Goal: Check status: Check status

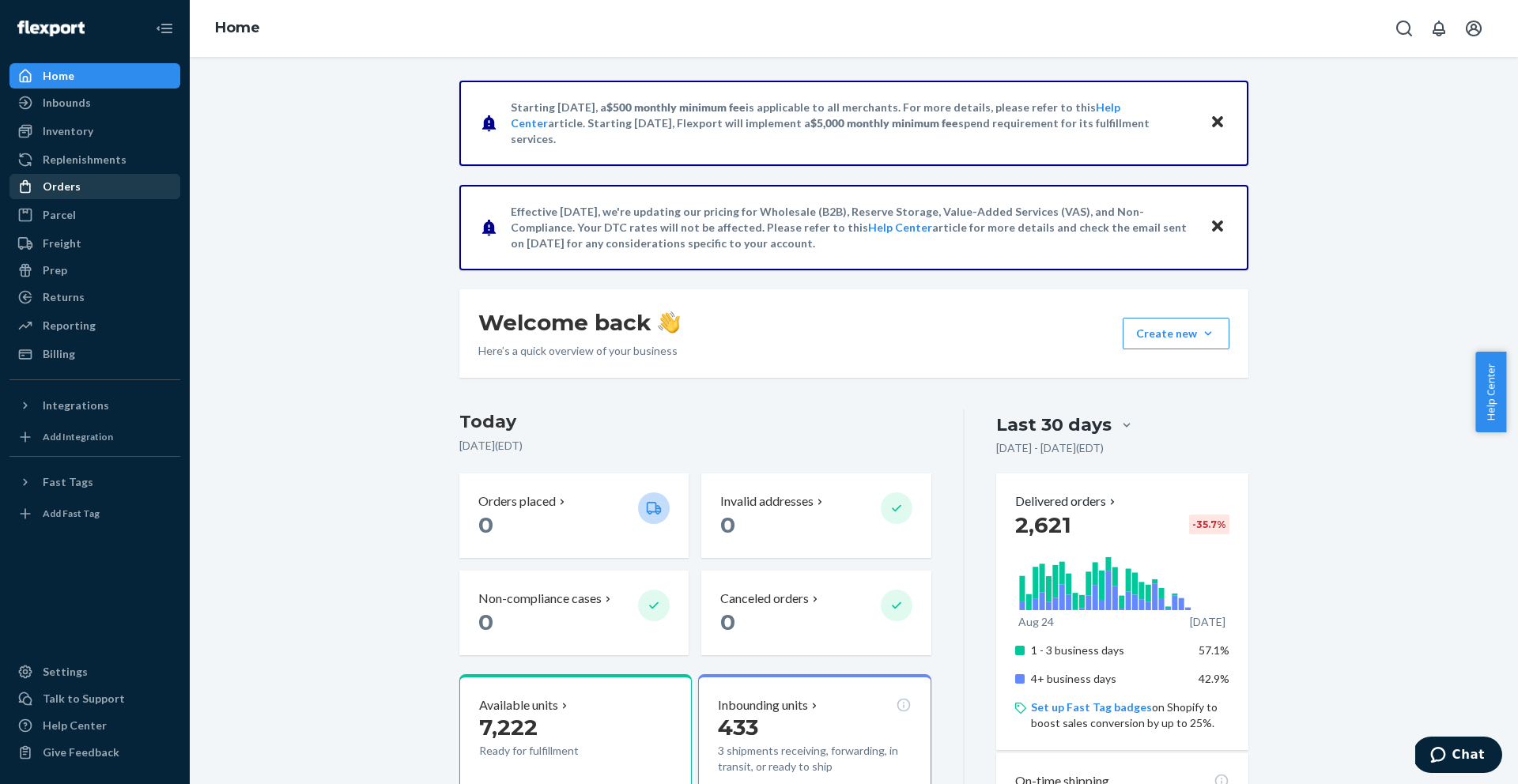
click at [69, 179] on div "Orders" at bounding box center [61, 186] width 38 height 16
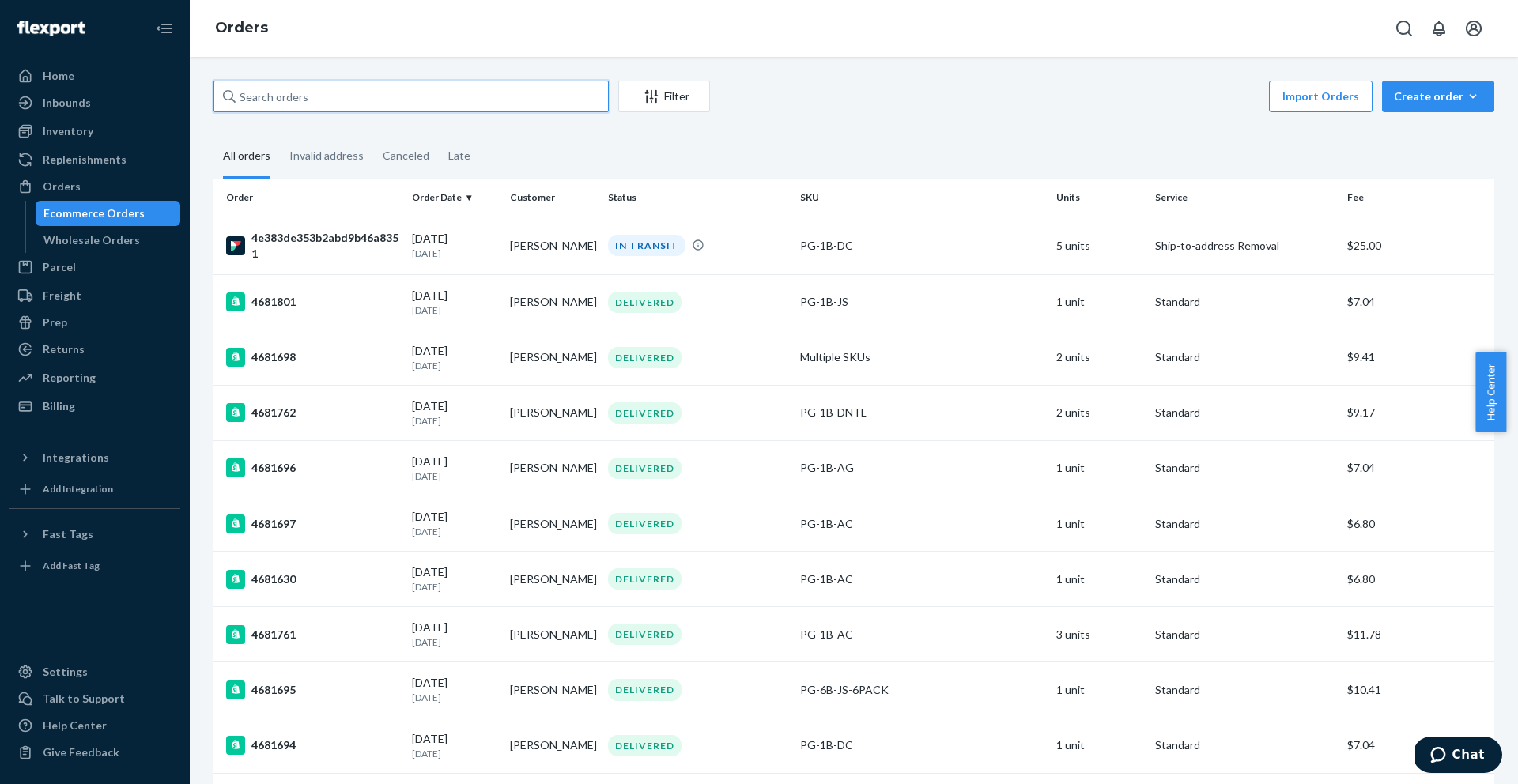
click at [379, 108] on input "text" at bounding box center [411, 96] width 395 height 32
paste input "137136105"
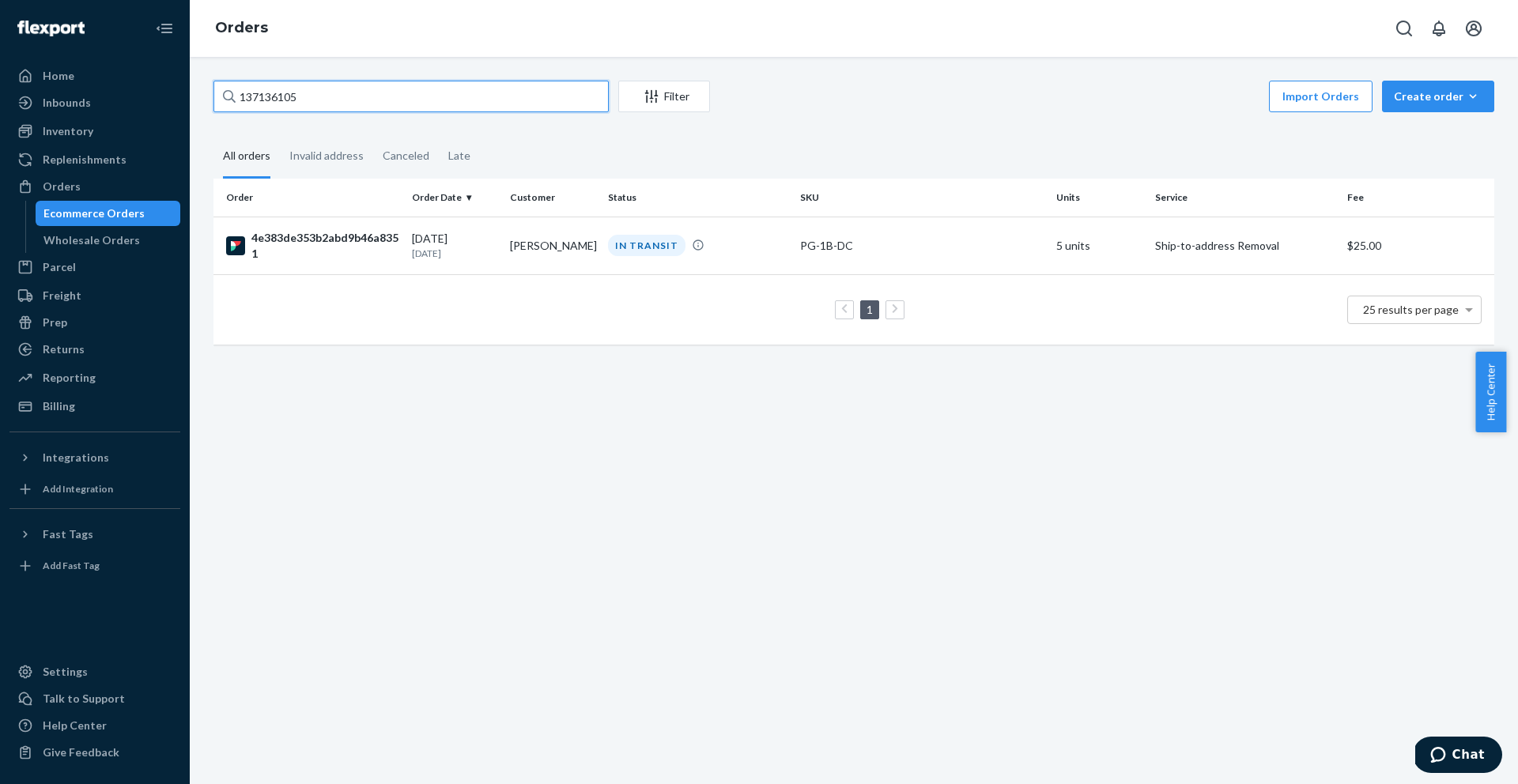
type input "137136105"
click at [376, 255] on div "4e383de353b2abd9b46a8351" at bounding box center [312, 246] width 173 height 32
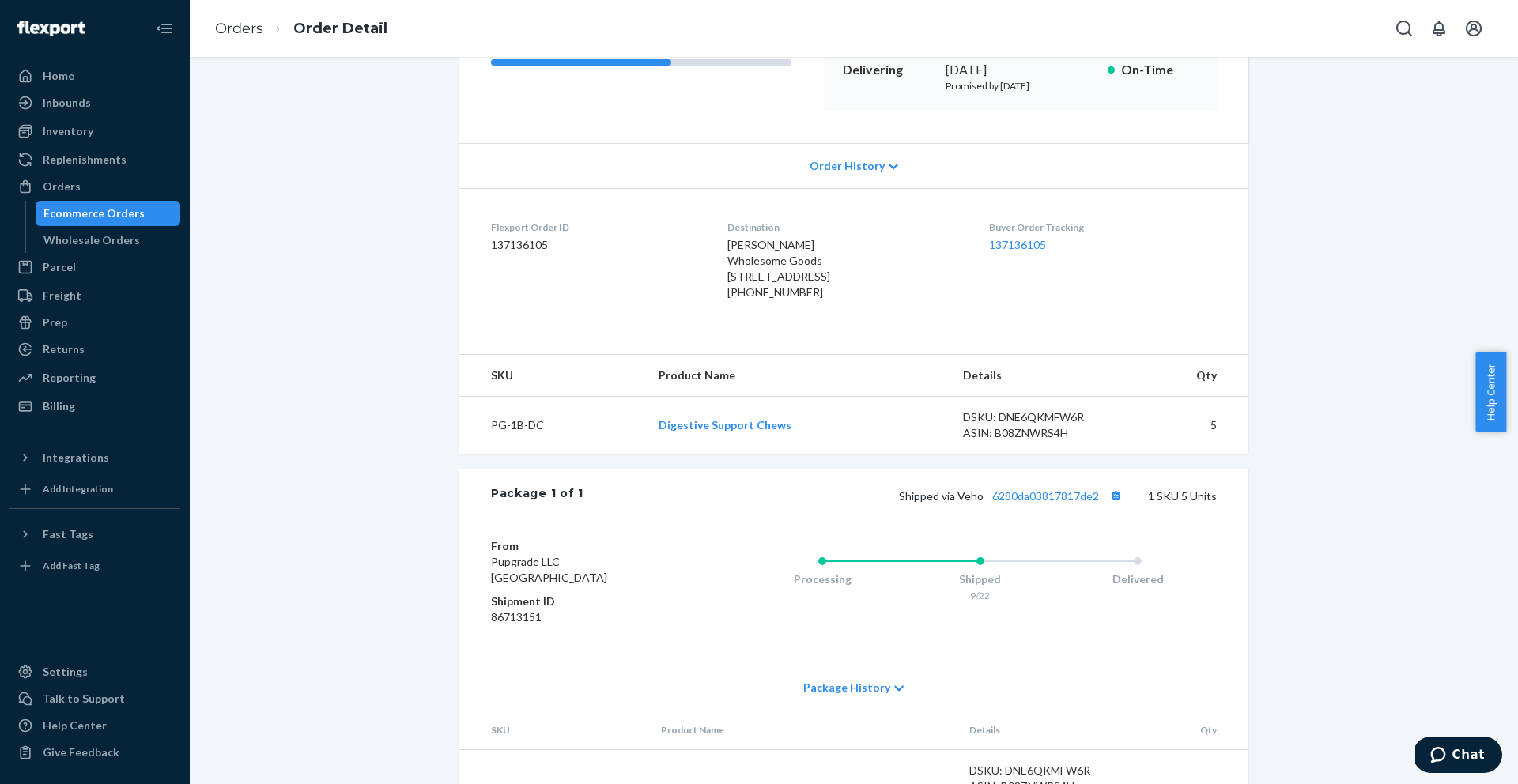
scroll to position [332, 0]
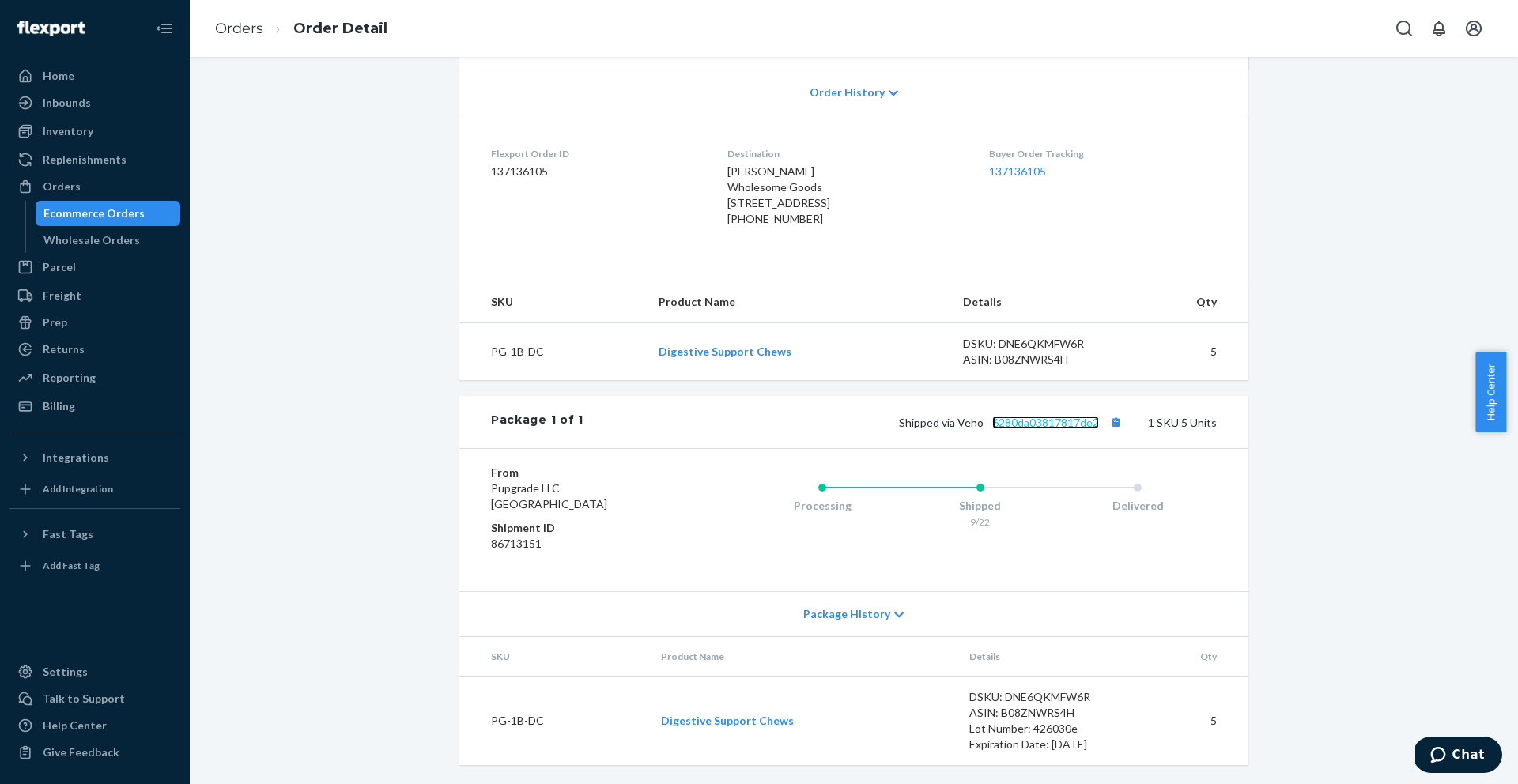
click at [1082, 429] on link "6280da03817817de2" at bounding box center [1046, 422] width 106 height 13
